Goal: Find specific page/section: Find specific page/section

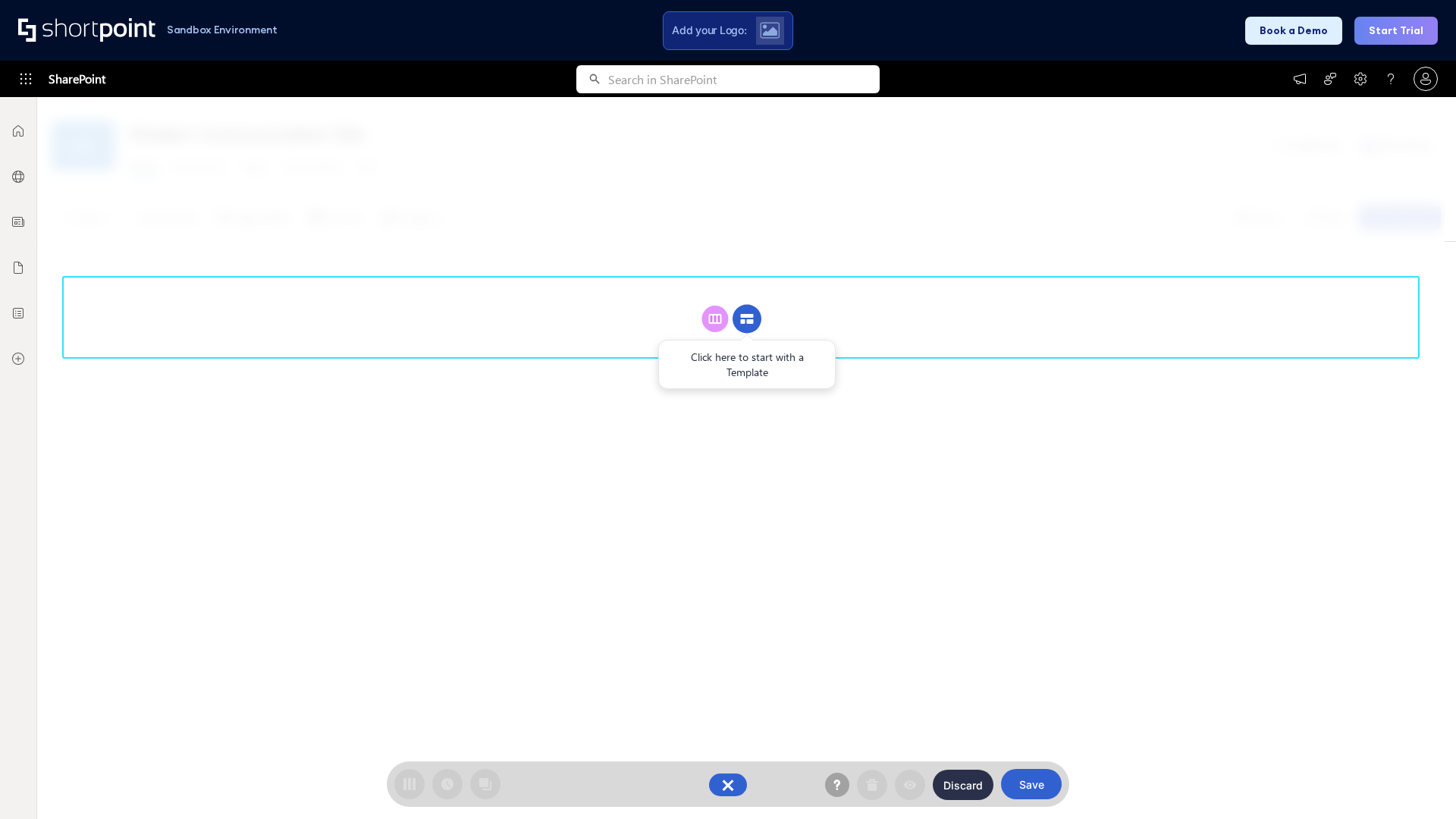
click at [747, 318] on circle at bounding box center [747, 318] width 28 height 28
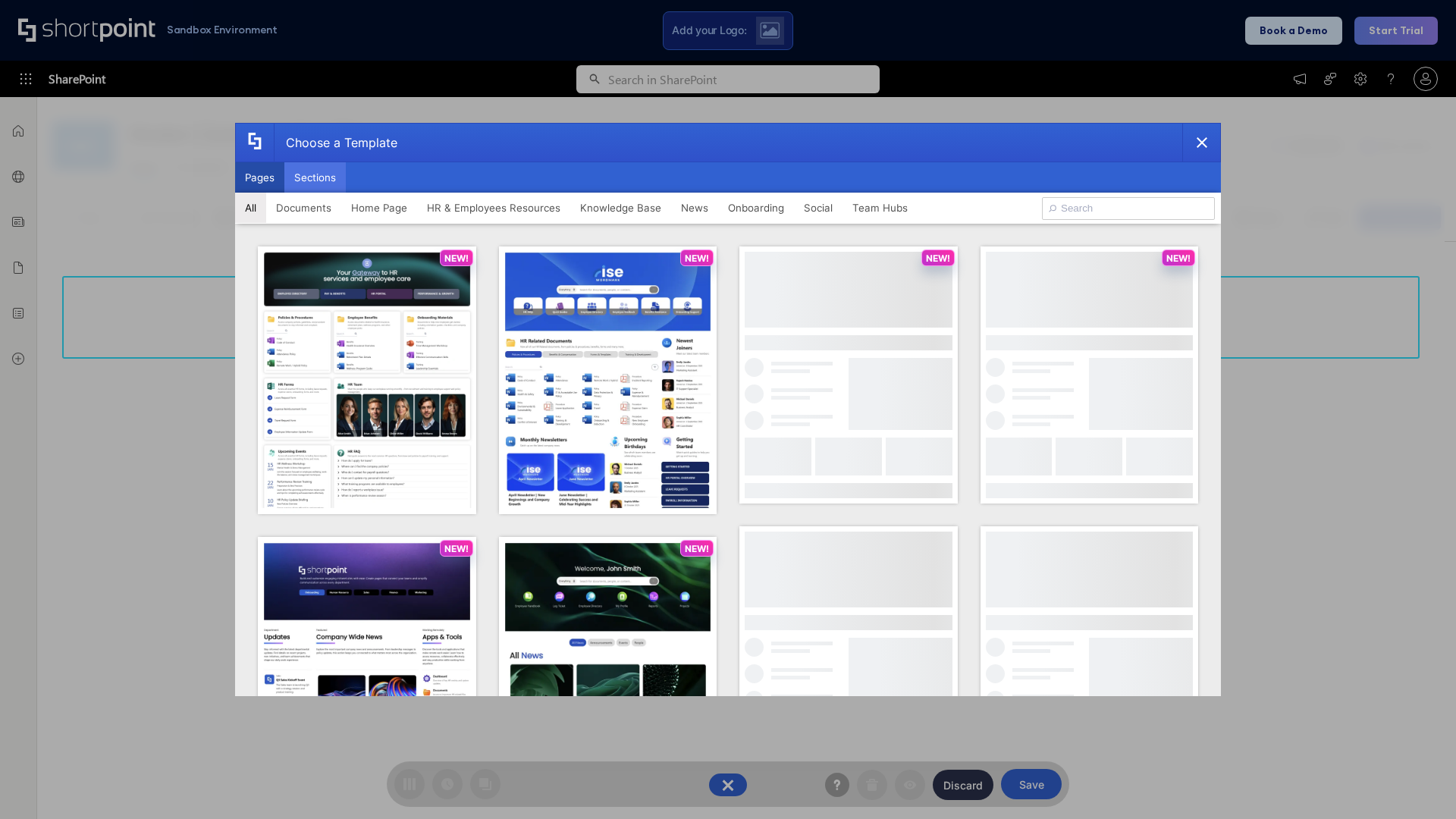
click at [315, 178] on button "Sections" at bounding box center [315, 177] width 61 height 30
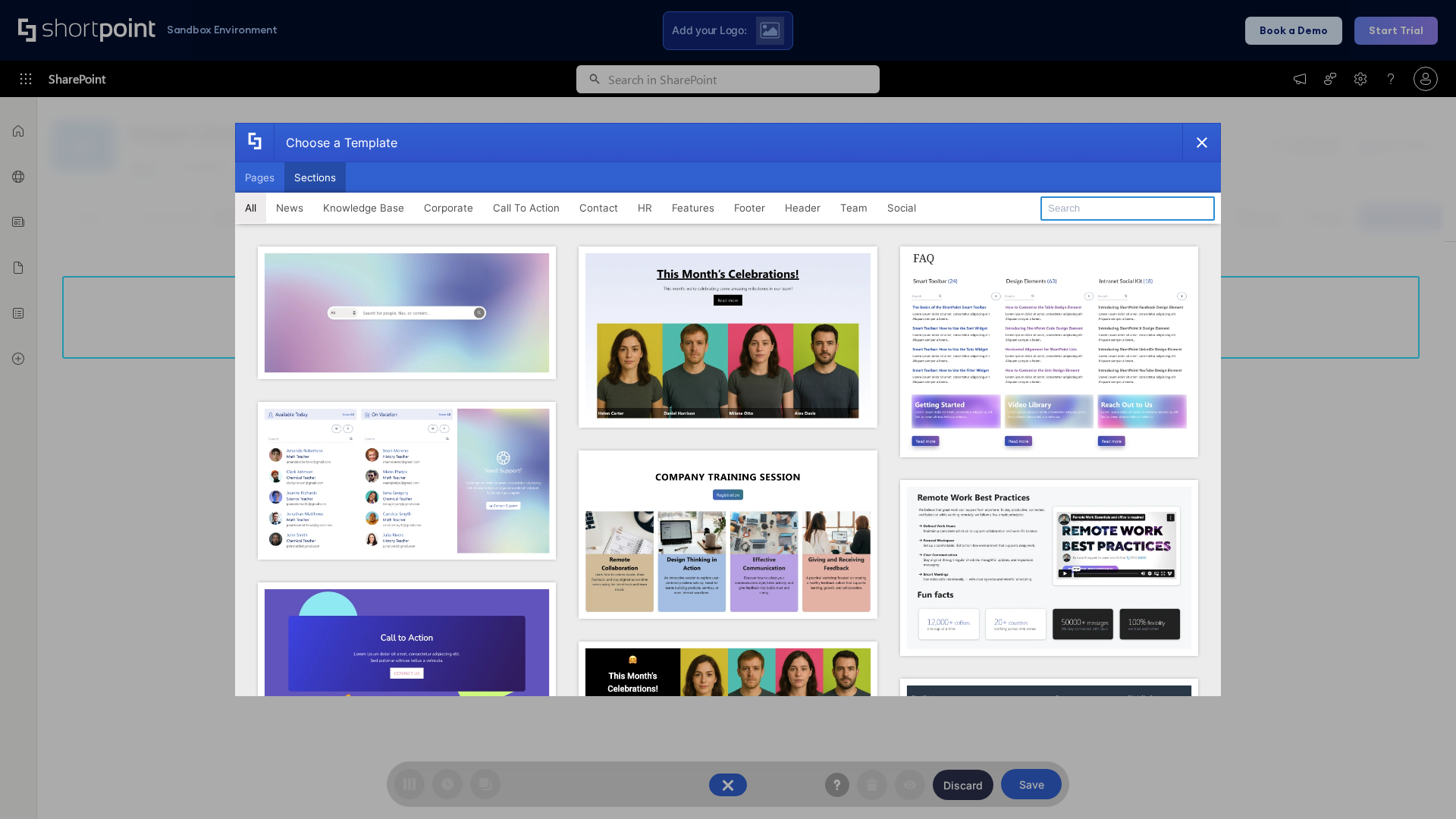
type input "Team Dashboard 2"
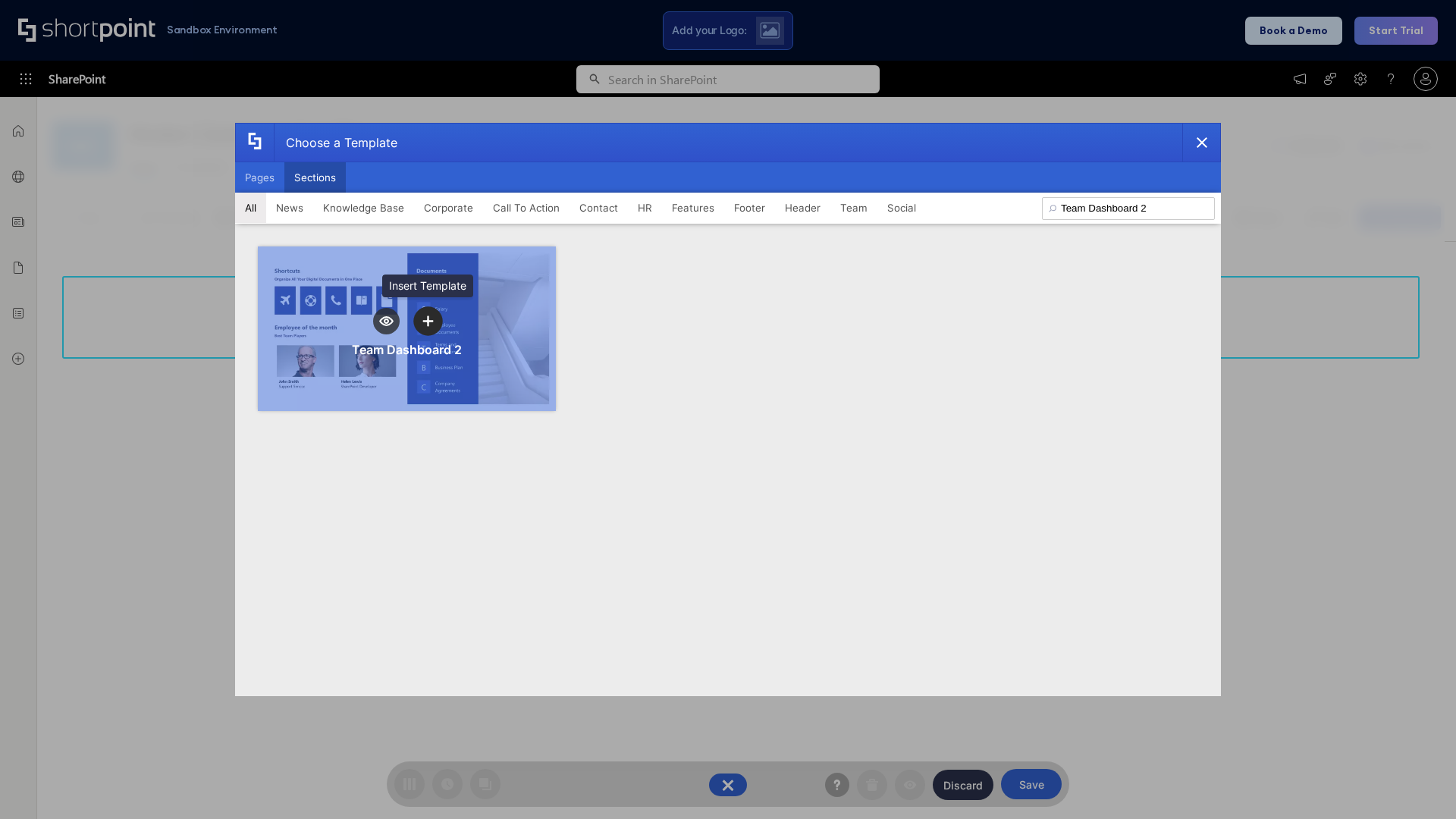
click at [427, 321] on icon "template selector" at bounding box center [428, 321] width 11 height 11
